Goal: Register for event/course

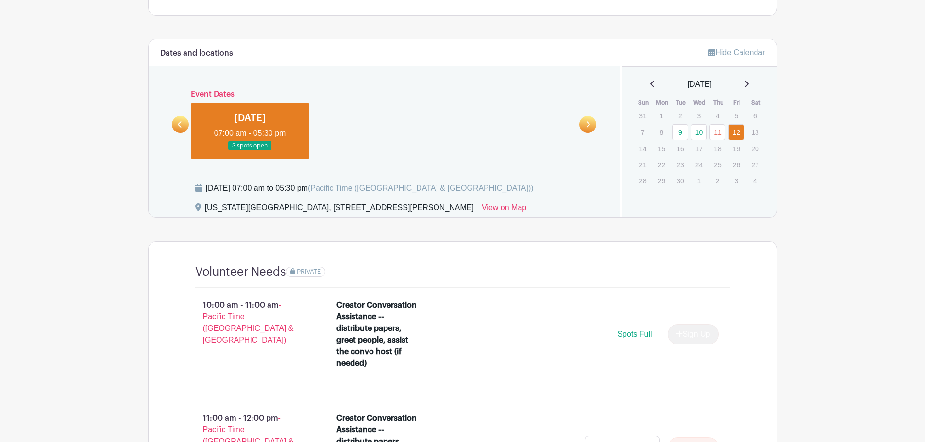
scroll to position [534, 0]
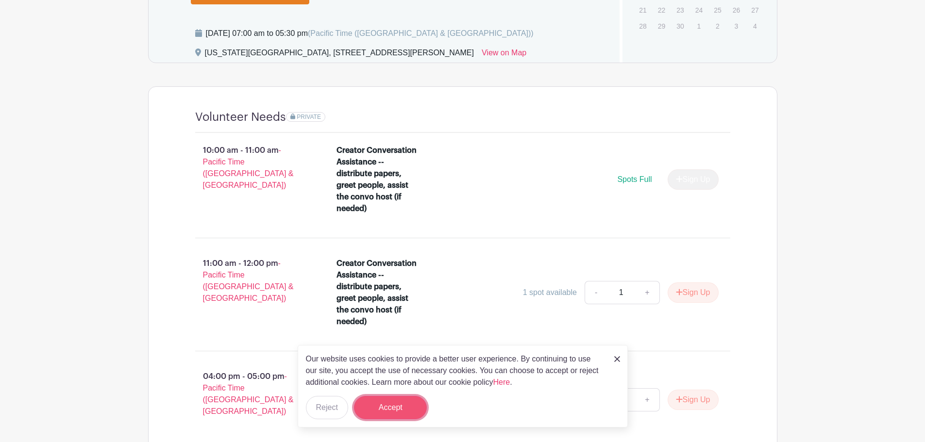
click at [397, 412] on button "Accept" at bounding box center [390, 407] width 73 height 23
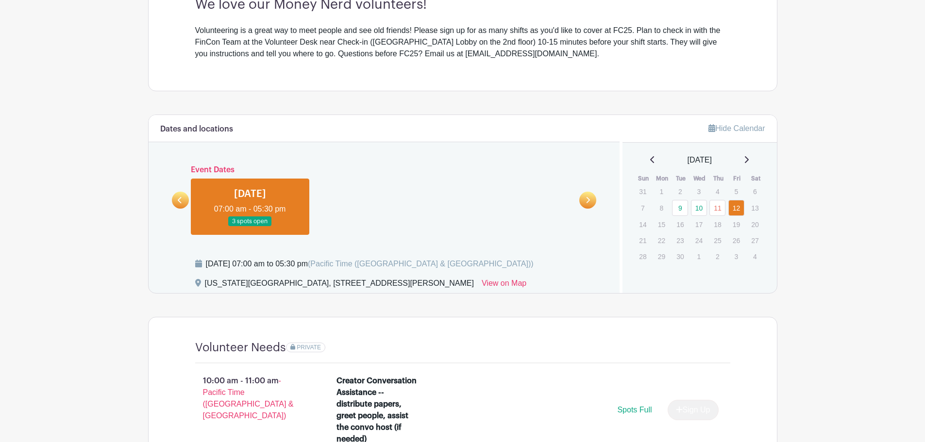
scroll to position [389, 0]
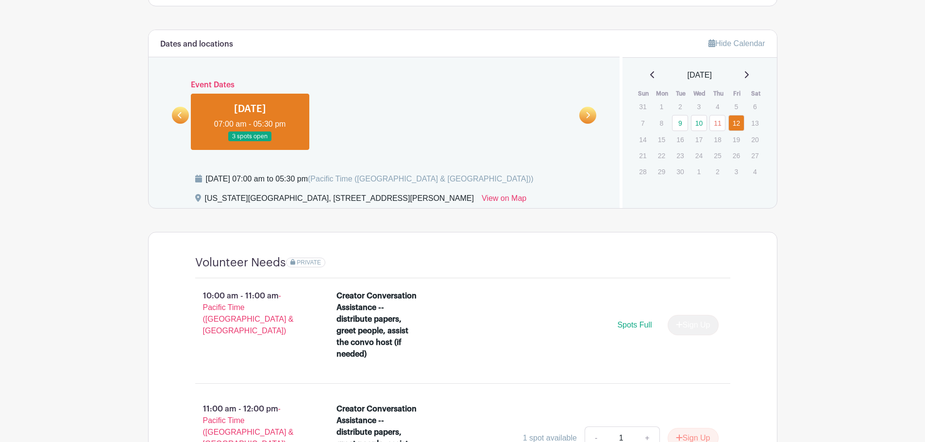
click at [148, 157] on div "Dates and locations Event Dates [DATE] 07:00 am - 05:30 pm 18 spots open [DATE]…" at bounding box center [462, 119] width 629 height 179
click at [683, 127] on link "9" at bounding box center [680, 123] width 16 height 16
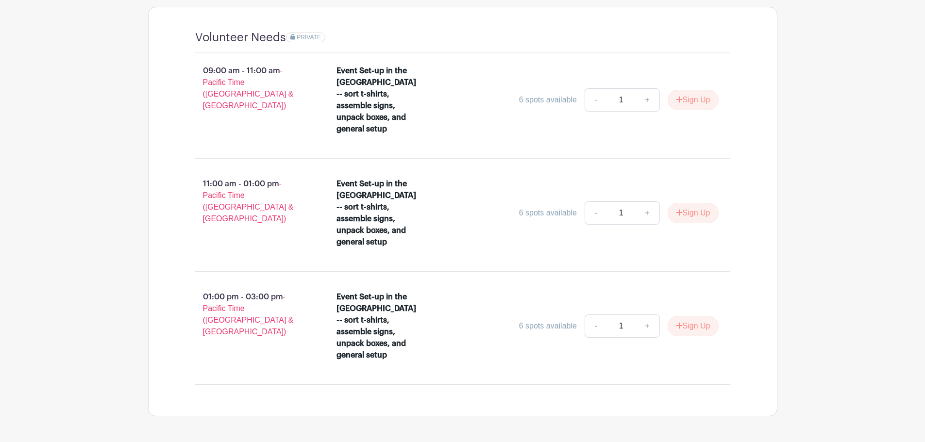
scroll to position [371, 0]
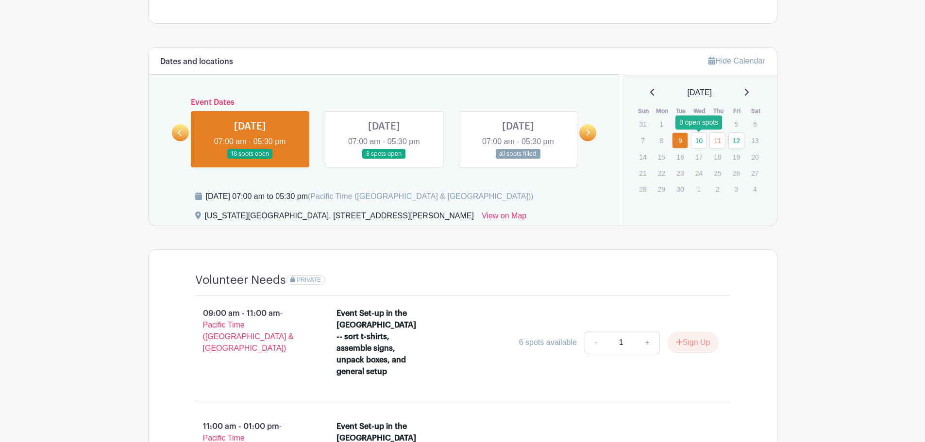
click at [699, 137] on link "10" at bounding box center [699, 141] width 16 height 16
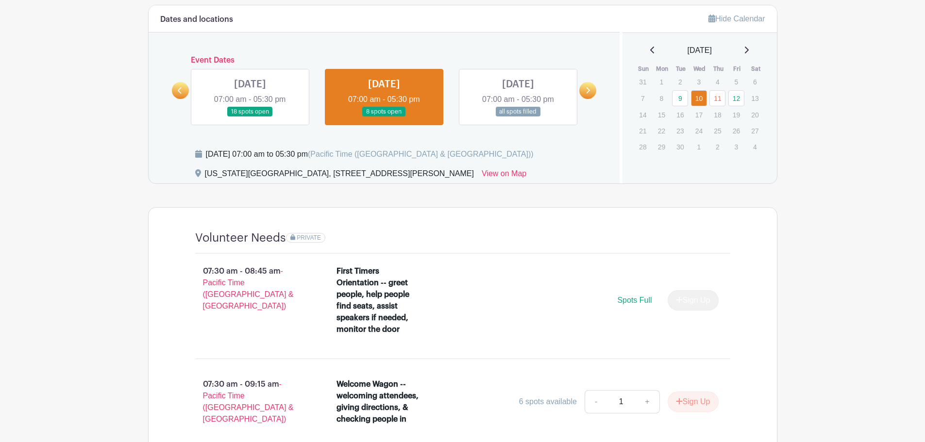
scroll to position [517, 0]
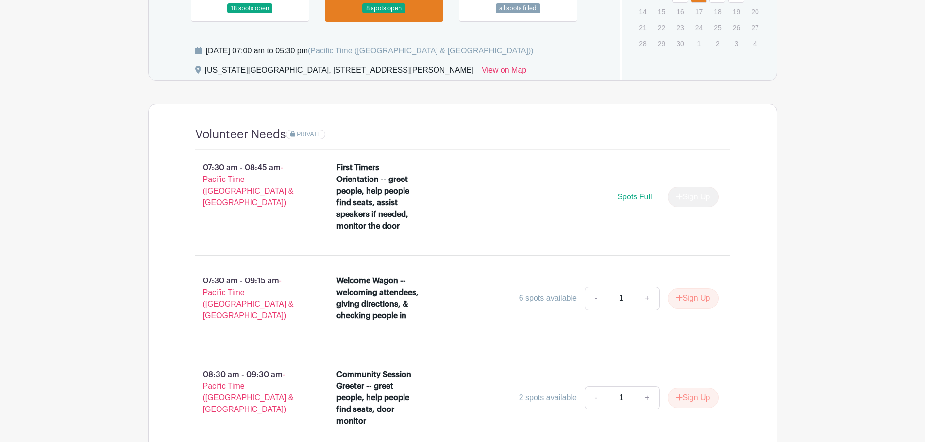
click at [106, 109] on main "Log In Sign Up for Free FinCon's Events FC25 Volunteer Sign-ups Created by FinC…" at bounding box center [462, 84] width 925 height 1202
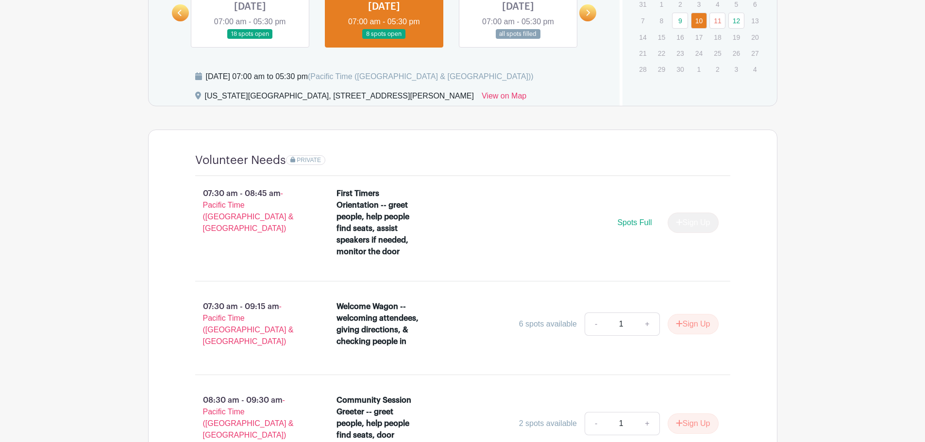
scroll to position [339, 0]
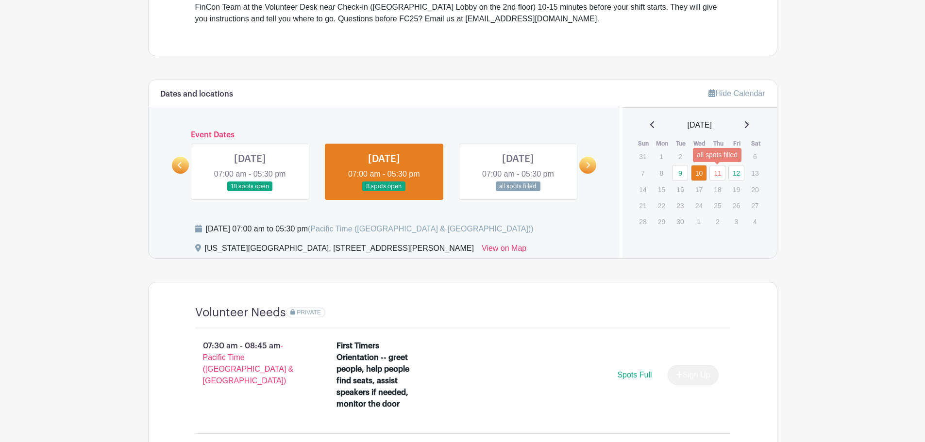
drag, startPoint x: 717, startPoint y: 172, endPoint x: 638, endPoint y: 165, distance: 79.6
click at [717, 172] on link "11" at bounding box center [718, 173] width 16 height 16
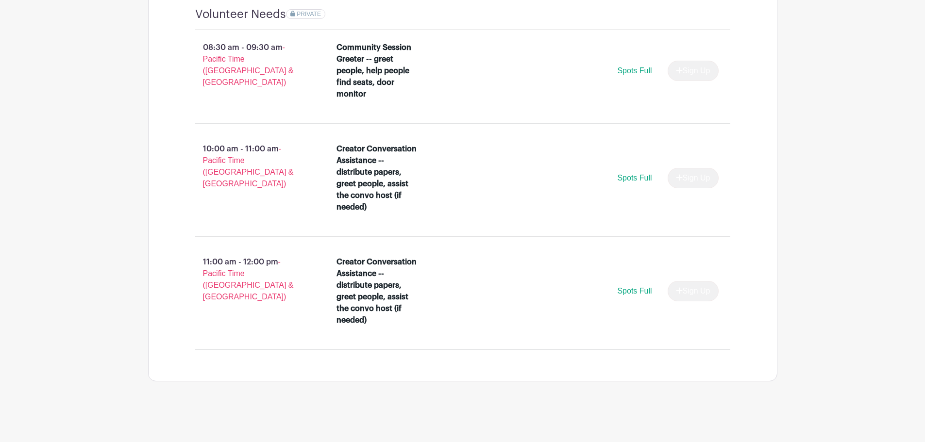
scroll to position [297, 0]
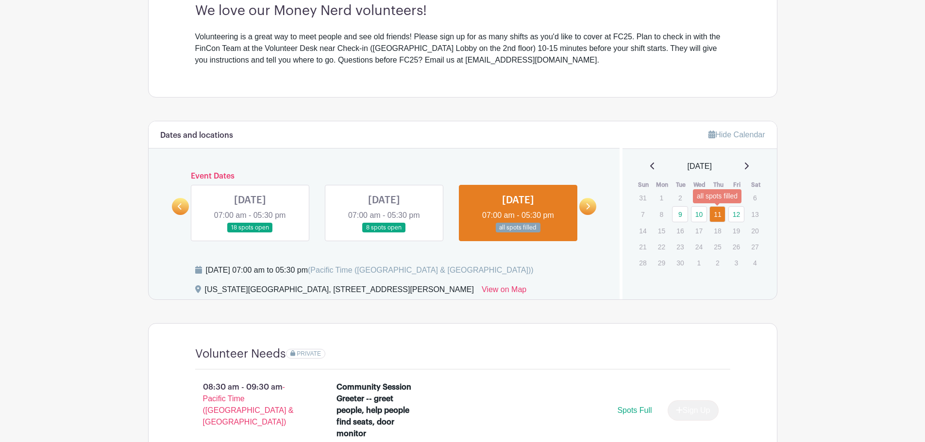
click at [731, 210] on link "12" at bounding box center [737, 214] width 16 height 16
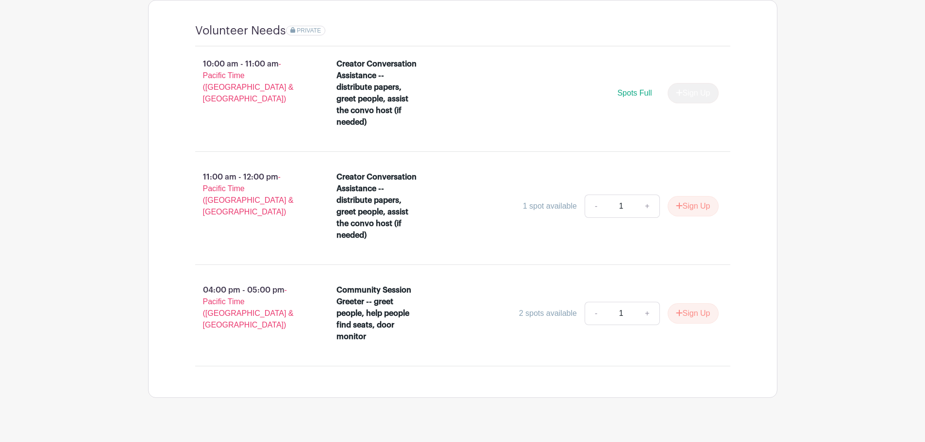
scroll to position [637, 0]
